Goal: Information Seeking & Learning: Learn about a topic

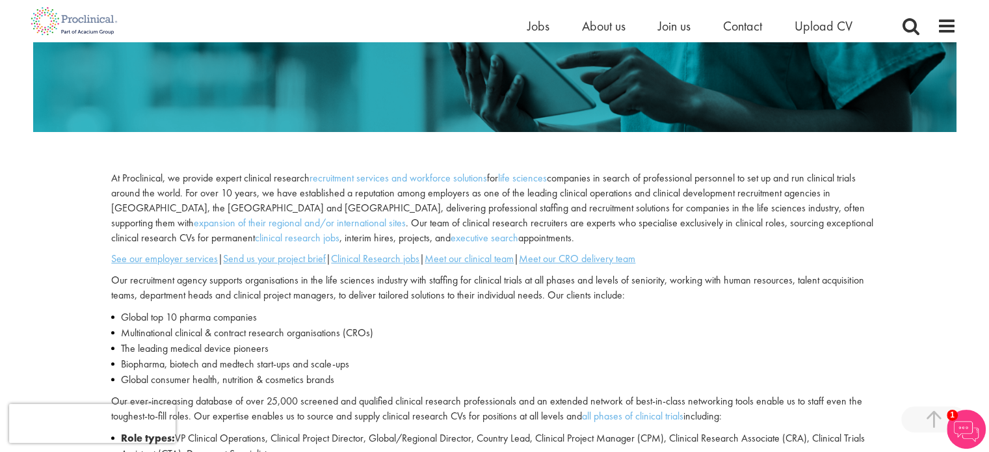
scroll to position [390, 0]
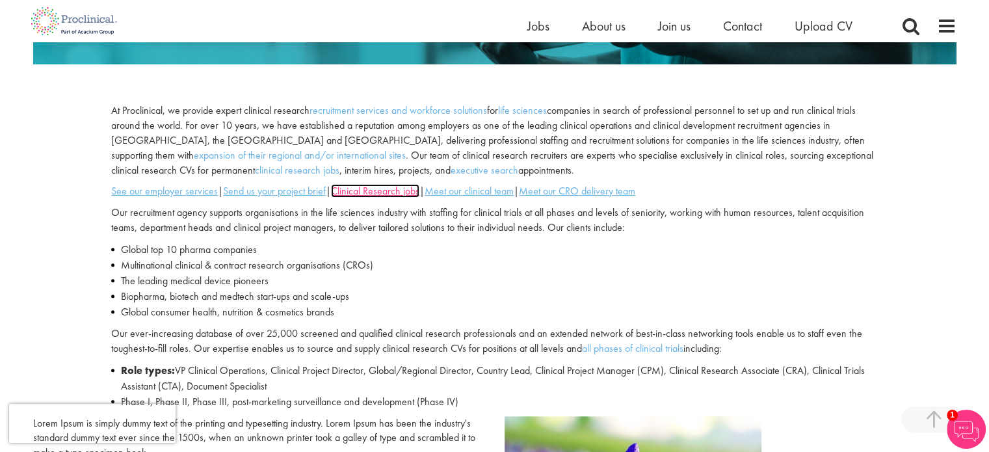
click at [385, 191] on u "Clinical Research jobs" at bounding box center [375, 191] width 88 height 14
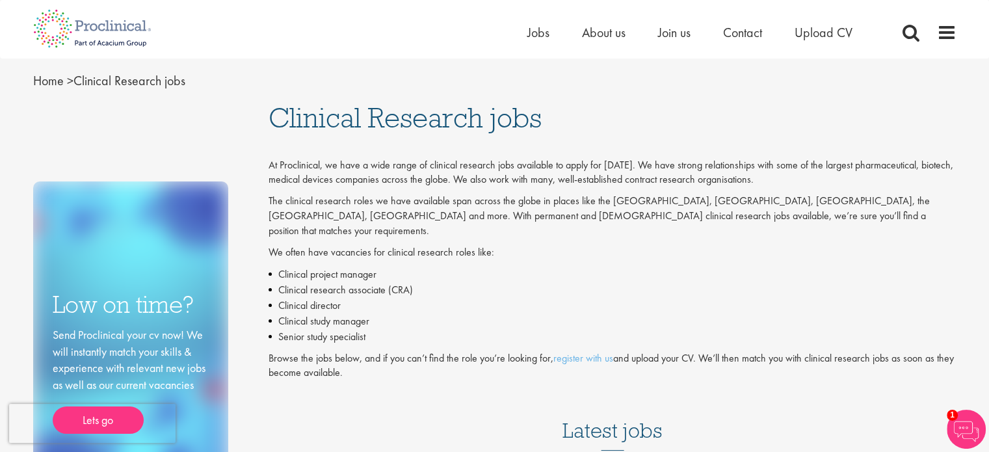
click at [306, 282] on li "Clinical research associate (CRA)" at bounding box center [612, 290] width 688 height 16
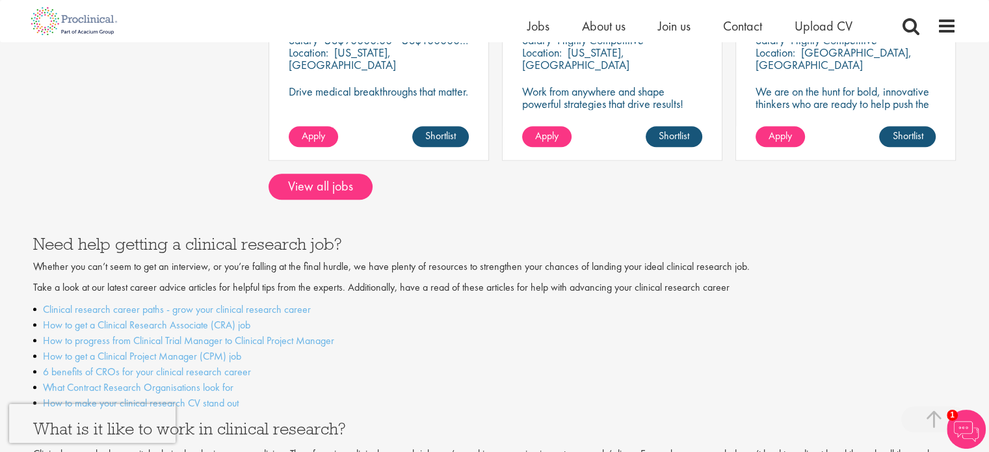
scroll to position [1188, 0]
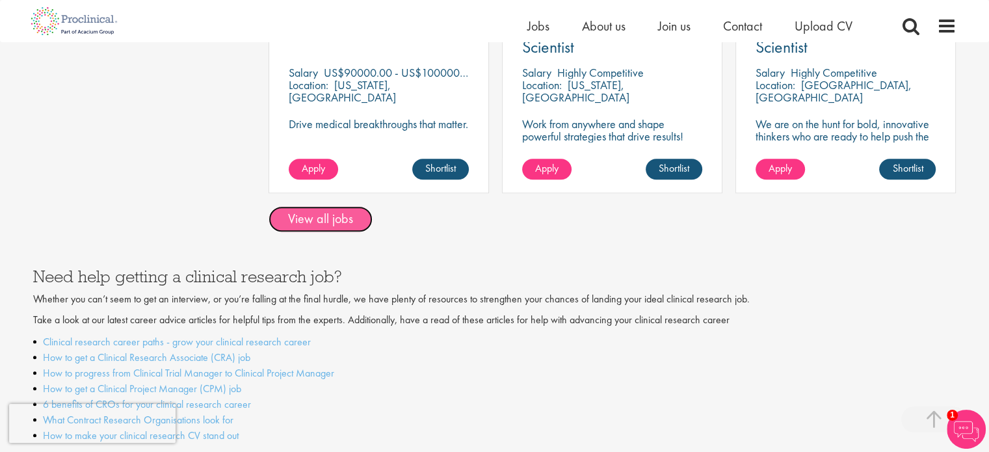
click at [354, 206] on link "View all jobs" at bounding box center [320, 219] width 104 height 26
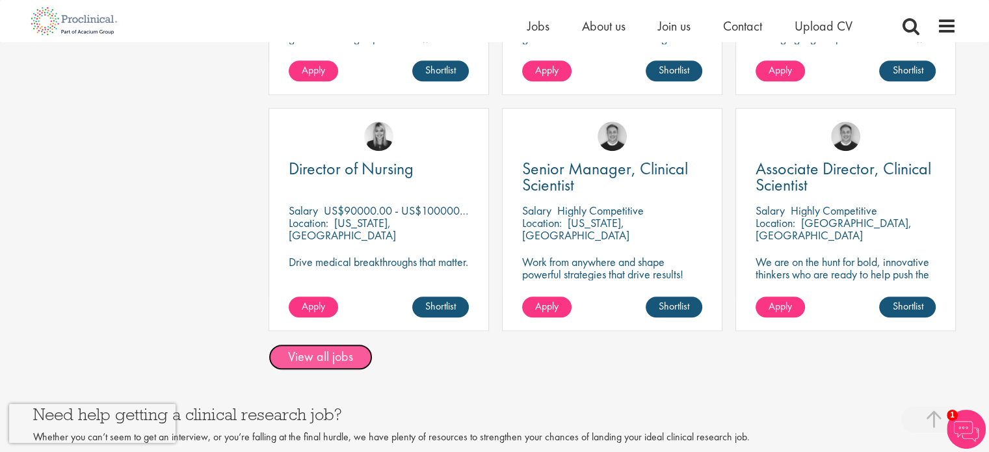
scroll to position [1038, 0]
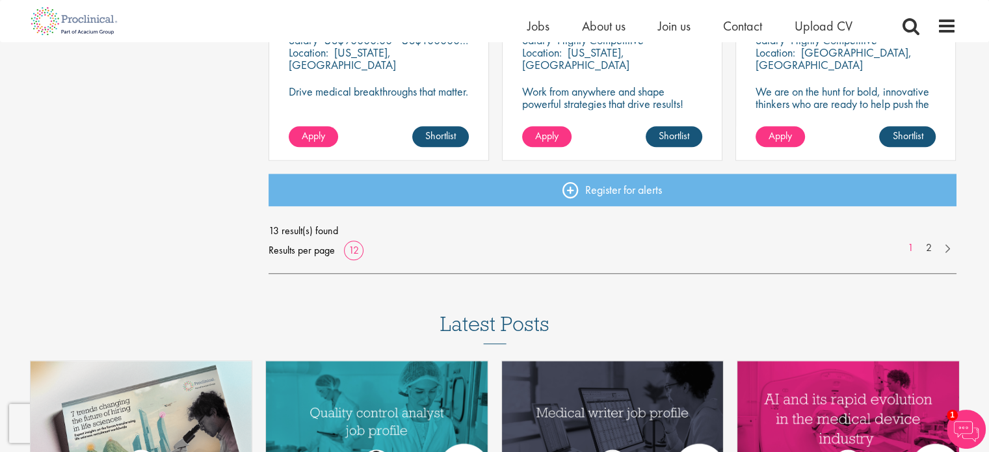
scroll to position [1066, 0]
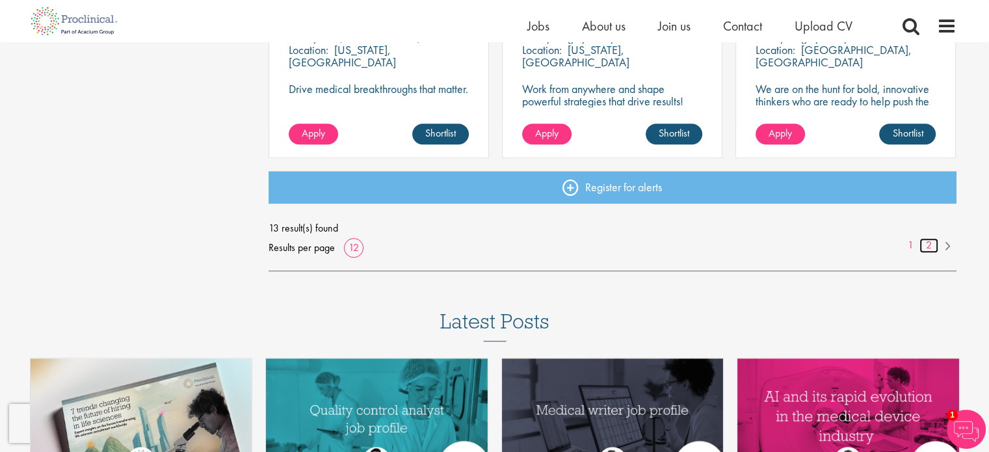
click at [931, 242] on link "2" at bounding box center [928, 245] width 19 height 15
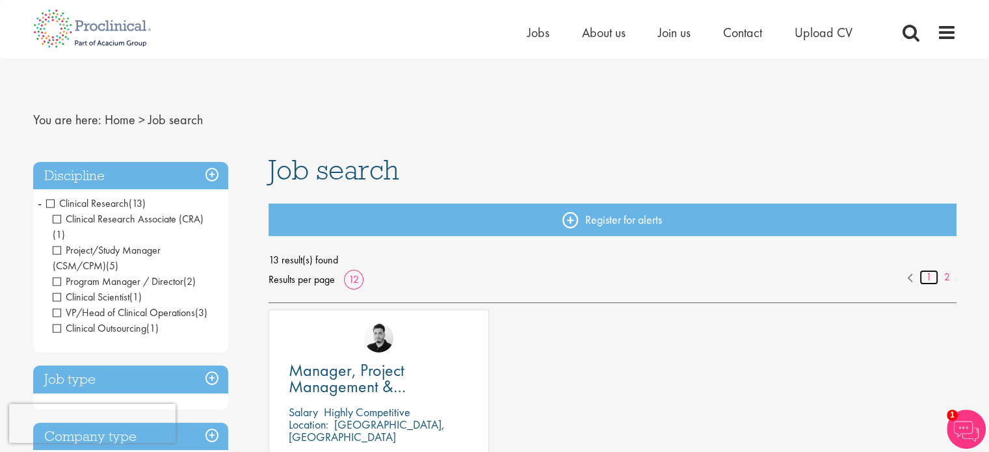
click at [927, 280] on link "1" at bounding box center [928, 277] width 19 height 15
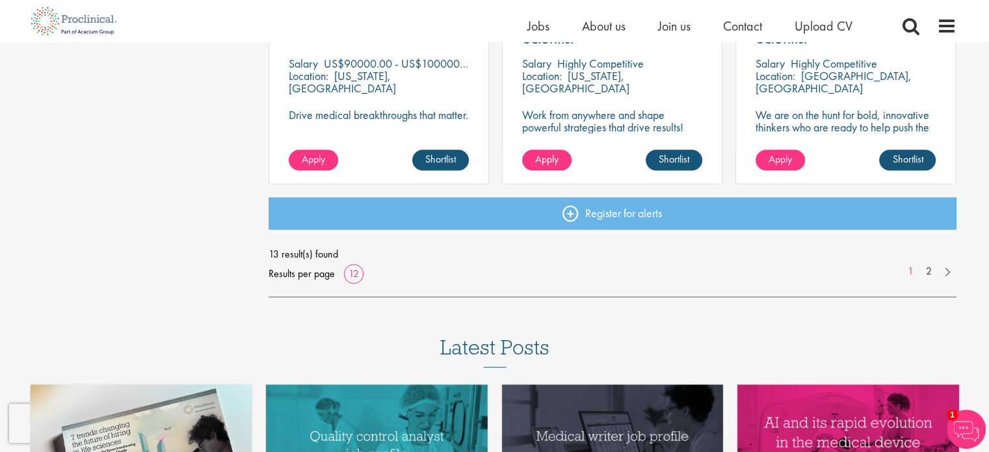
scroll to position [1035, 0]
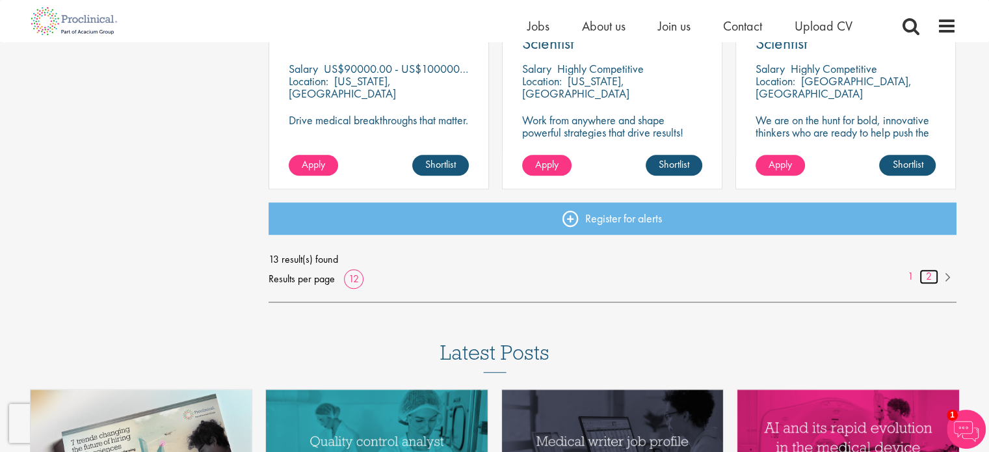
click at [928, 276] on link "2" at bounding box center [928, 276] width 19 height 15
